Goal: Navigation & Orientation: Find specific page/section

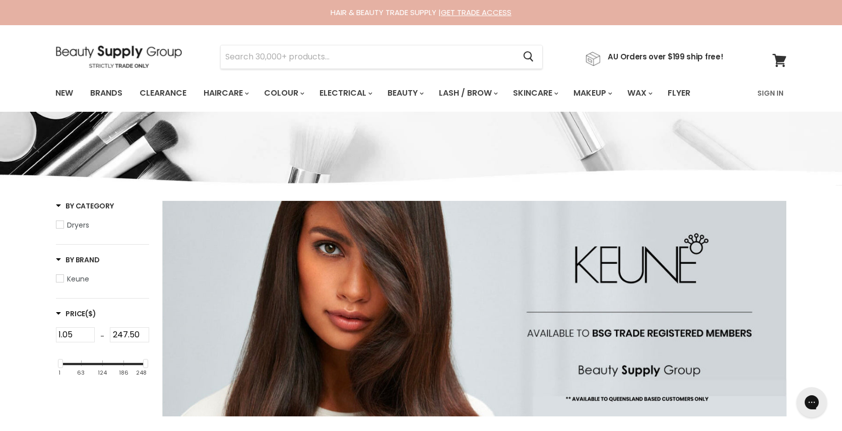
click at [121, 54] on img at bounding box center [119, 56] width 126 height 23
